Goal: Information Seeking & Learning: Learn about a topic

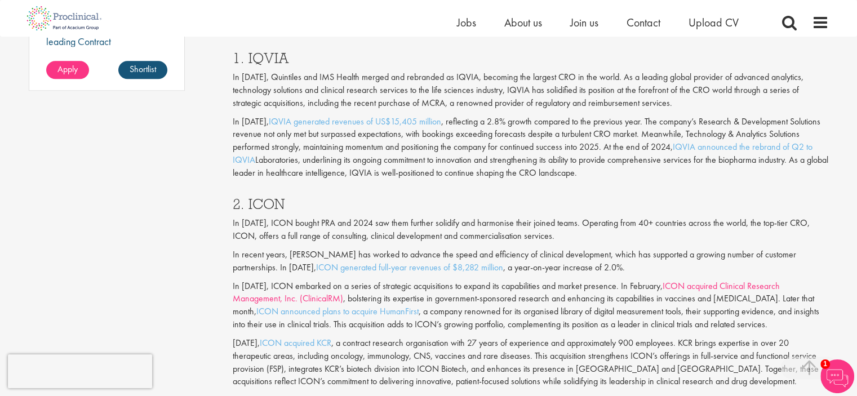
scroll to position [984, 0]
click at [427, 234] on p "In [DATE], ICON bought PRA and 2024 saw them further solidify and harmonise the…" at bounding box center [531, 229] width 596 height 26
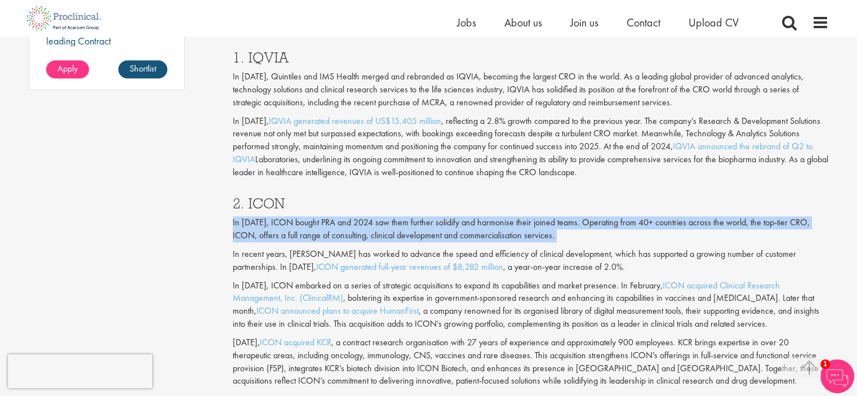
click at [427, 234] on p "In [DATE], ICON bought PRA and 2024 saw them further solidify and harmonise the…" at bounding box center [531, 229] width 596 height 26
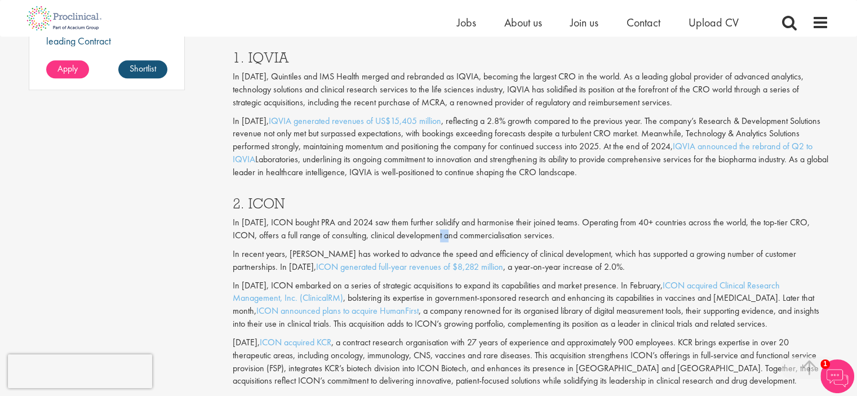
click at [427, 234] on p "In [DATE], ICON bought PRA and 2024 saw them further solidify and harmonise the…" at bounding box center [531, 229] width 596 height 26
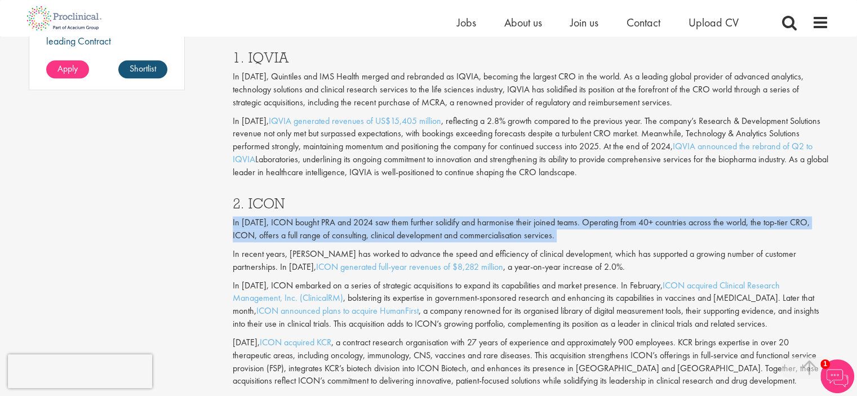
click at [427, 234] on p "In [DATE], ICON bought PRA and 2024 saw them further solidify and harmonise the…" at bounding box center [531, 229] width 596 height 26
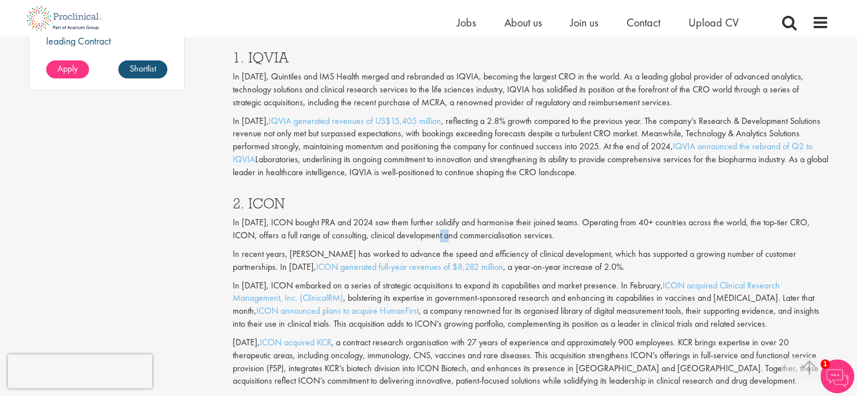
click at [427, 234] on p "In [DATE], ICON bought PRA and 2024 saw them further solidify and harmonise the…" at bounding box center [531, 229] width 596 height 26
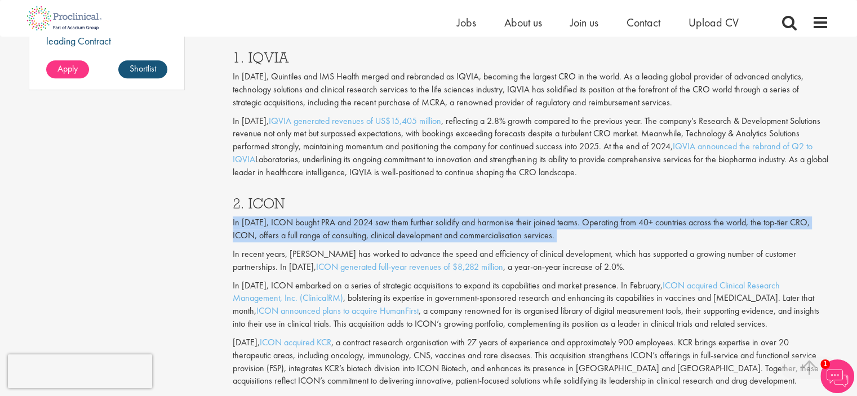
click at [427, 234] on p "In [DATE], ICON bought PRA and 2024 saw them further solidify and harmonise the…" at bounding box center [531, 229] width 596 height 26
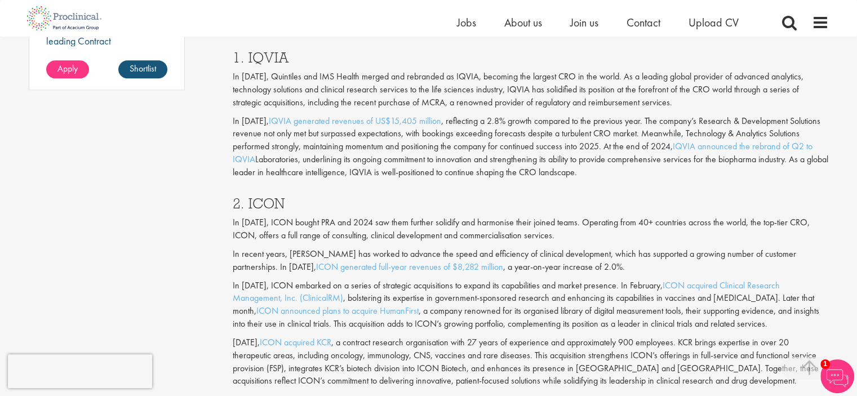
click at [514, 261] on p "In recent years, [PERSON_NAME] has worked to advance the speed and efficiency o…" at bounding box center [531, 261] width 596 height 26
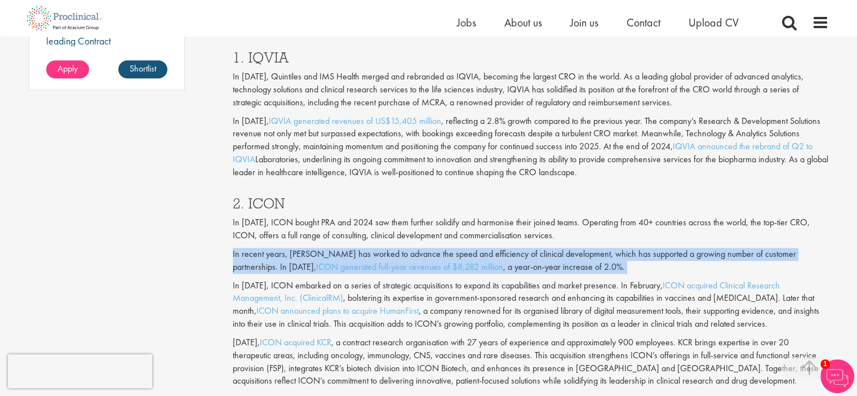
click at [514, 261] on p "In recent years, [PERSON_NAME] has worked to advance the speed and efficiency o…" at bounding box center [531, 261] width 596 height 26
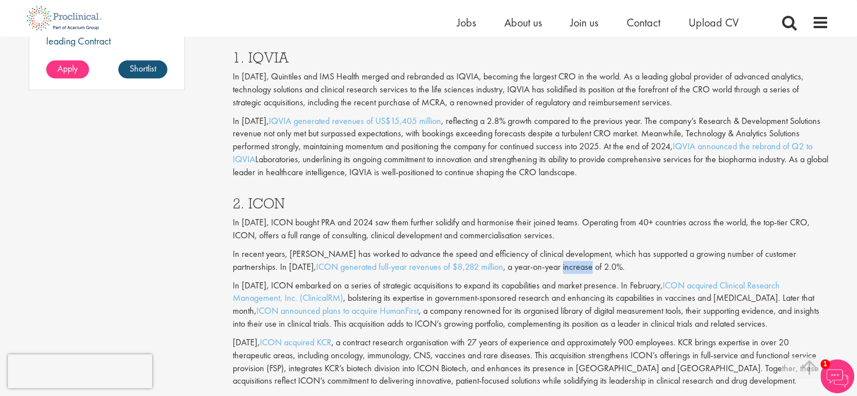
click at [514, 261] on p "In recent years, [PERSON_NAME] has worked to advance the speed and efficiency o…" at bounding box center [531, 261] width 596 height 26
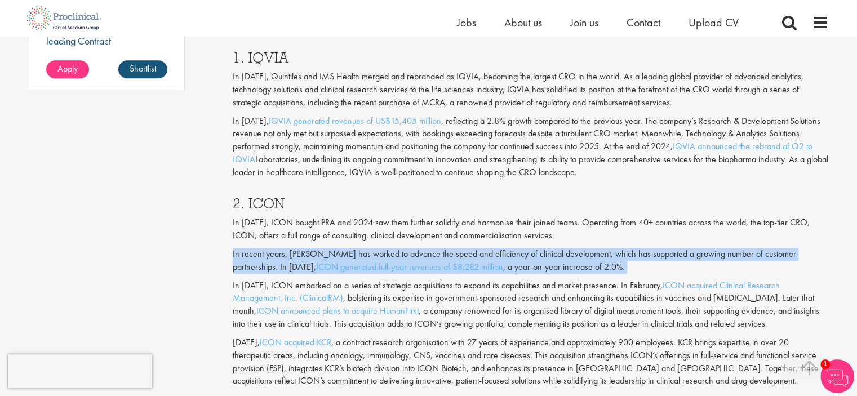
click at [514, 261] on p "In recent years, [PERSON_NAME] has worked to advance the speed and efficiency o…" at bounding box center [531, 261] width 596 height 26
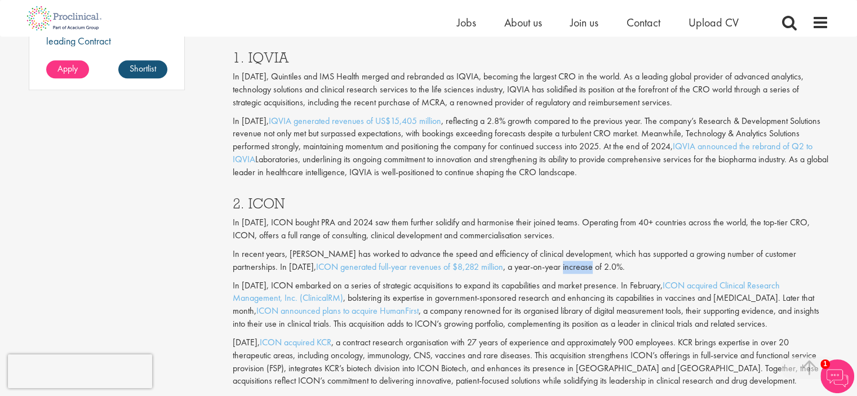
click at [514, 261] on p "In recent years, [PERSON_NAME] has worked to advance the speed and efficiency o…" at bounding box center [531, 261] width 596 height 26
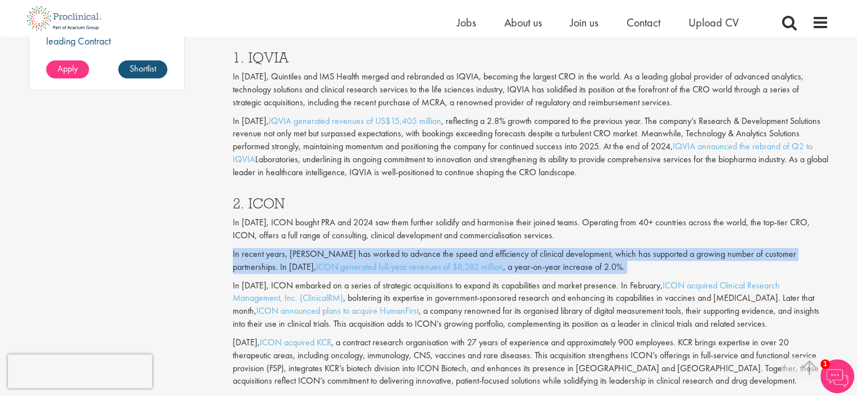
click at [514, 261] on p "In recent years, [PERSON_NAME] has worked to advance the speed and efficiency o…" at bounding box center [531, 261] width 596 height 26
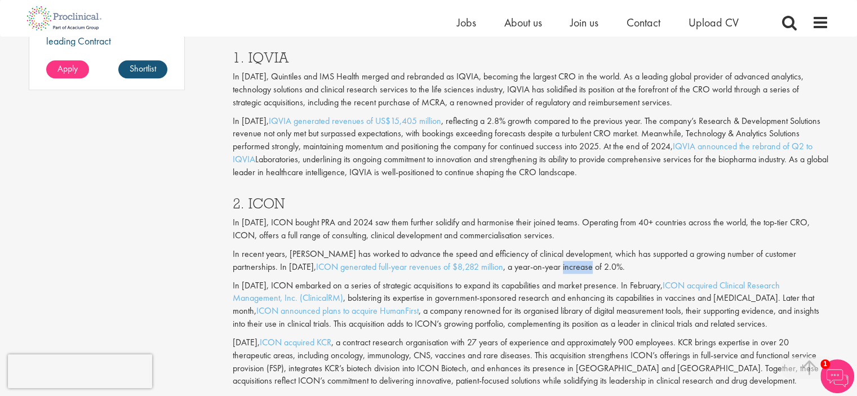
click at [514, 261] on p "In recent years, [PERSON_NAME] has worked to advance the speed and efficiency o…" at bounding box center [531, 261] width 596 height 26
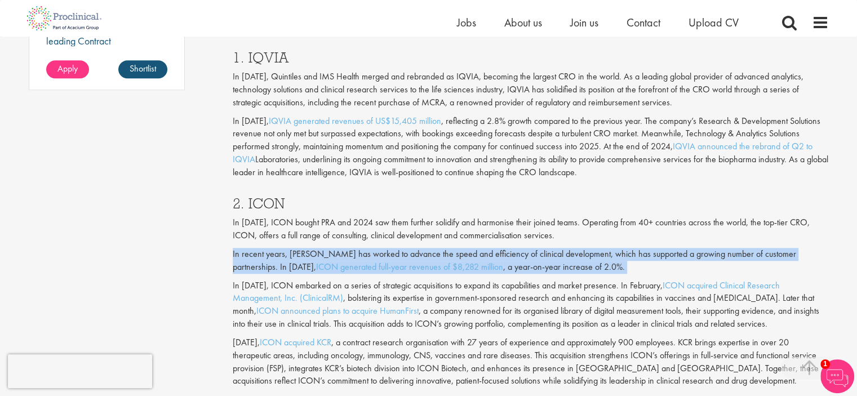
click at [514, 261] on p "In recent years, [PERSON_NAME] has worked to advance the speed and efficiency o…" at bounding box center [531, 261] width 596 height 26
